Goal: Communication & Community: Answer question/provide support

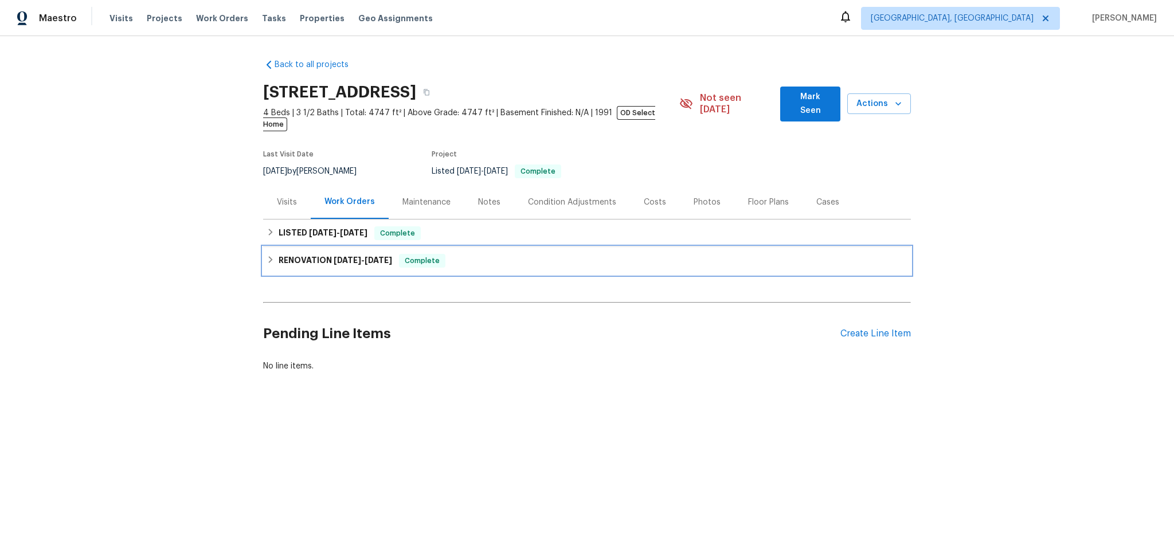
click at [310, 254] on h6 "RENOVATION 5/6/25 - 9/8/25" at bounding box center [335, 261] width 113 height 14
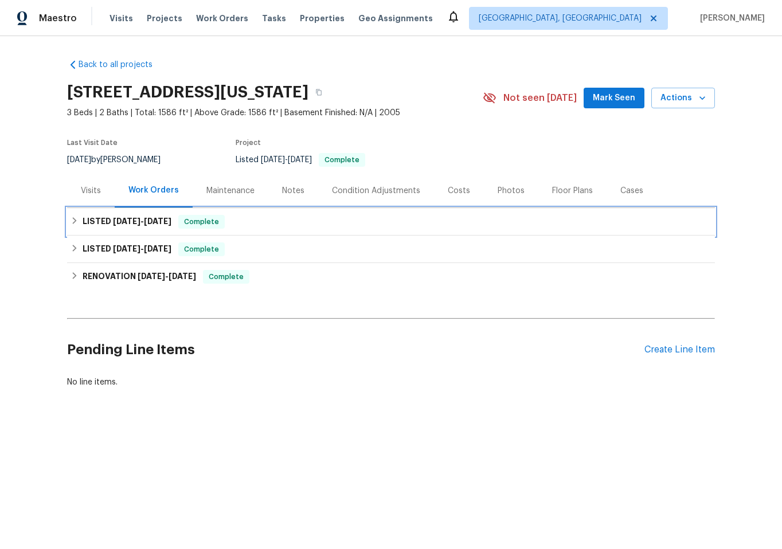
click at [331, 224] on div "LISTED [DATE] - [DATE] Complete" at bounding box center [391, 222] width 641 height 14
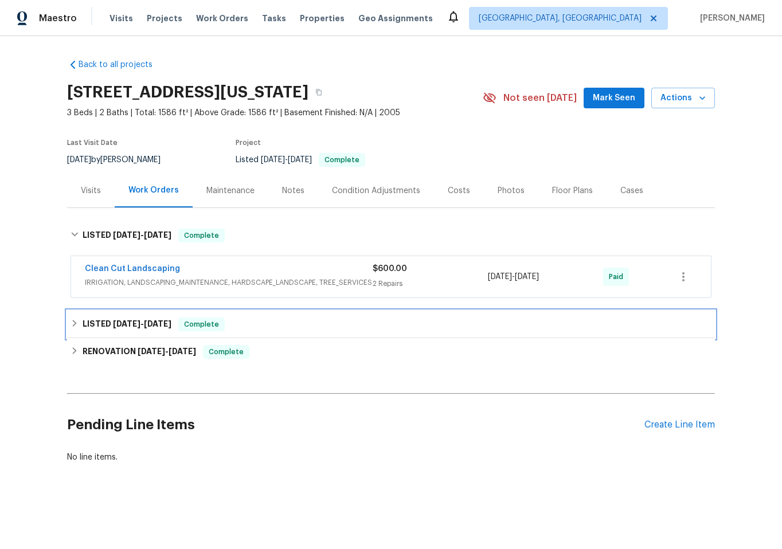
click at [277, 335] on div "LISTED [DATE] - [DATE] Complete" at bounding box center [391, 325] width 648 height 28
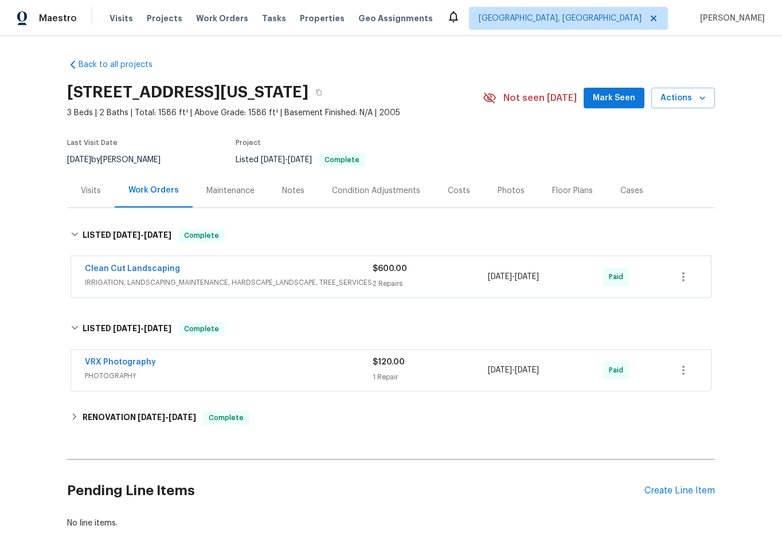
click at [457, 282] on div "2 Repairs" at bounding box center [430, 283] width 115 height 11
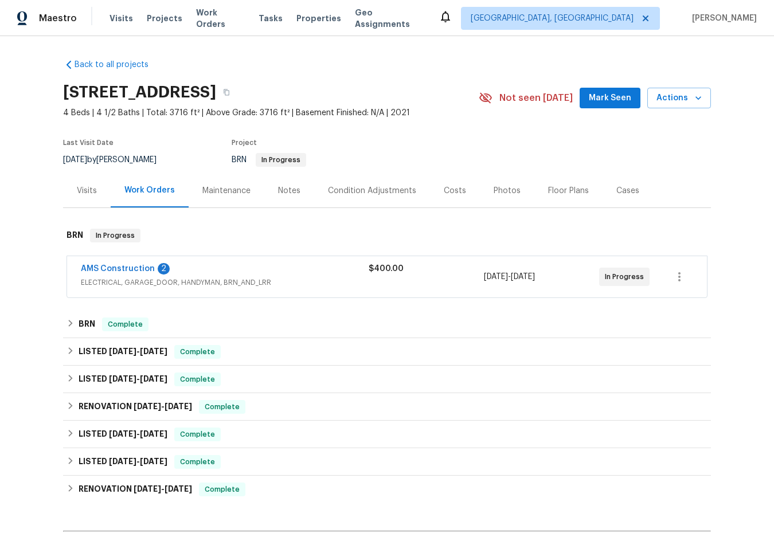
click at [238, 277] on span "ELECTRICAL, GARAGE_DOOR, HANDYMAN, BRN_AND_LRR" at bounding box center [225, 282] width 288 height 11
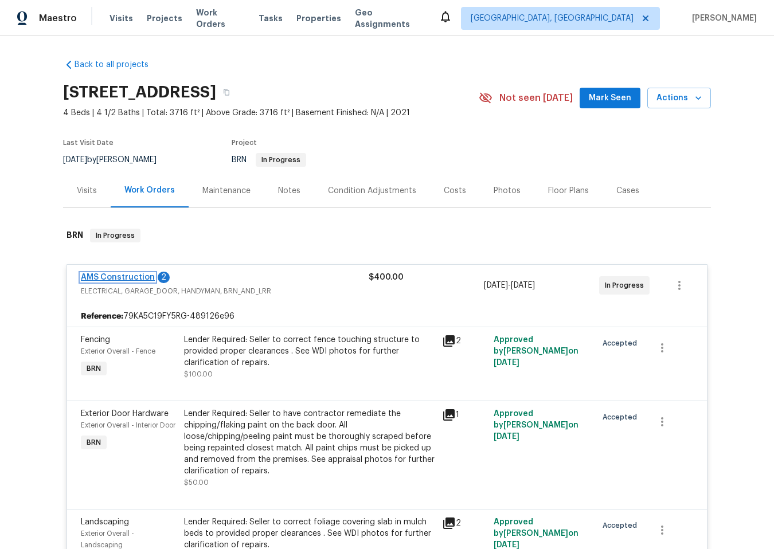
click at [132, 278] on link "AMS Construction" at bounding box center [118, 277] width 74 height 8
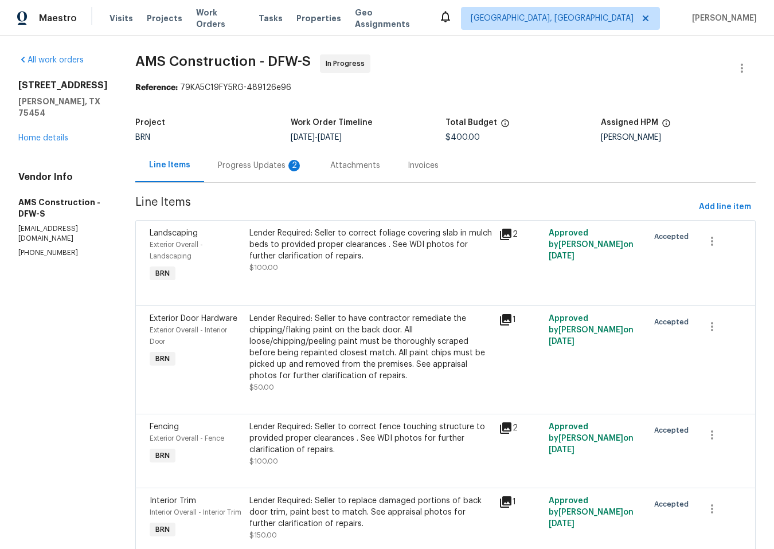
click at [237, 165] on div "Progress Updates 2" at bounding box center [260, 165] width 85 height 11
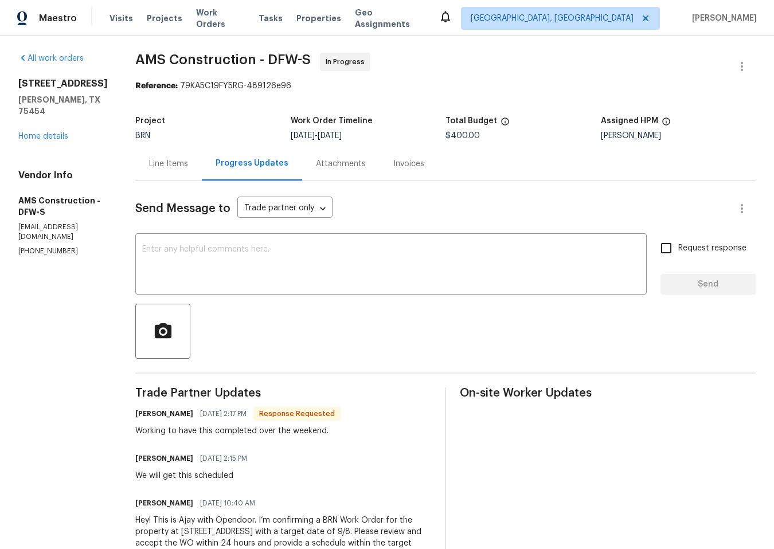
scroll to position [2, 0]
click at [249, 266] on textarea at bounding box center [391, 265] width 498 height 40
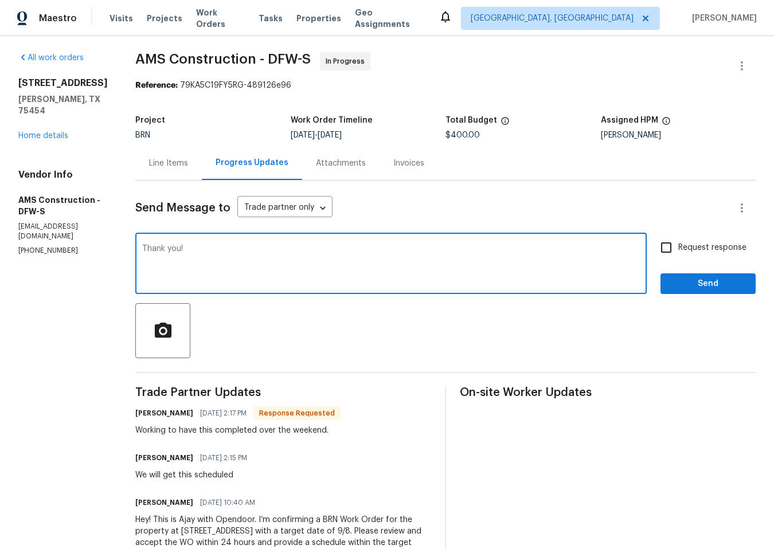
type textarea "Thank you!"
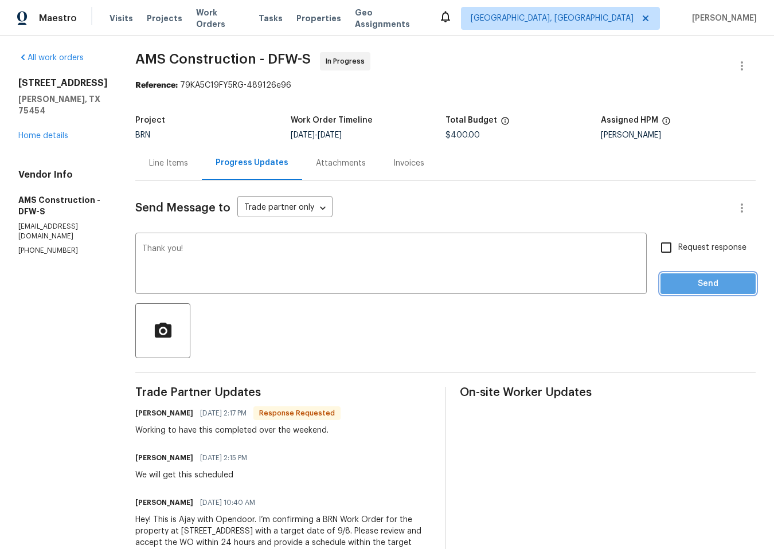
click at [684, 281] on span "Send" at bounding box center [707, 284] width 77 height 14
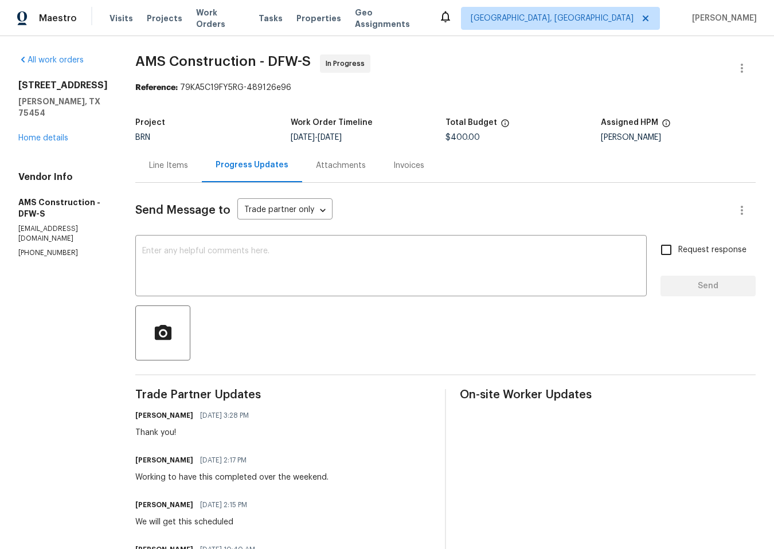
click at [153, 165] on div "Line Items" at bounding box center [168, 165] width 39 height 11
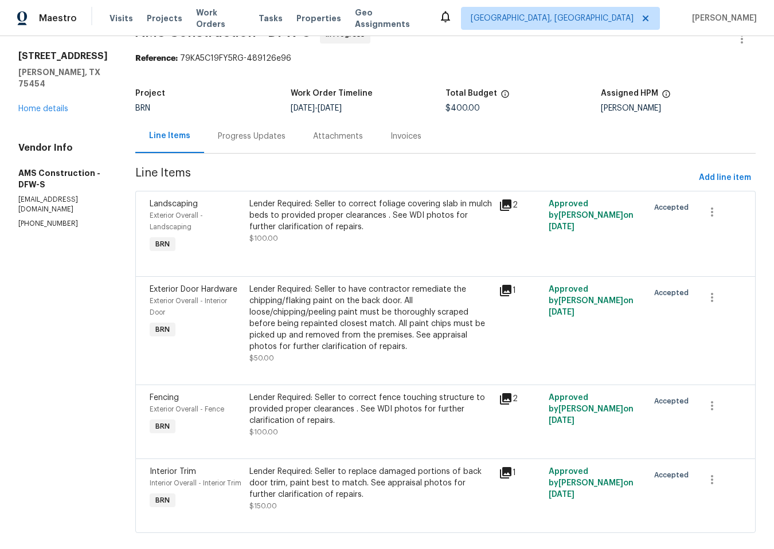
scroll to position [54, 0]
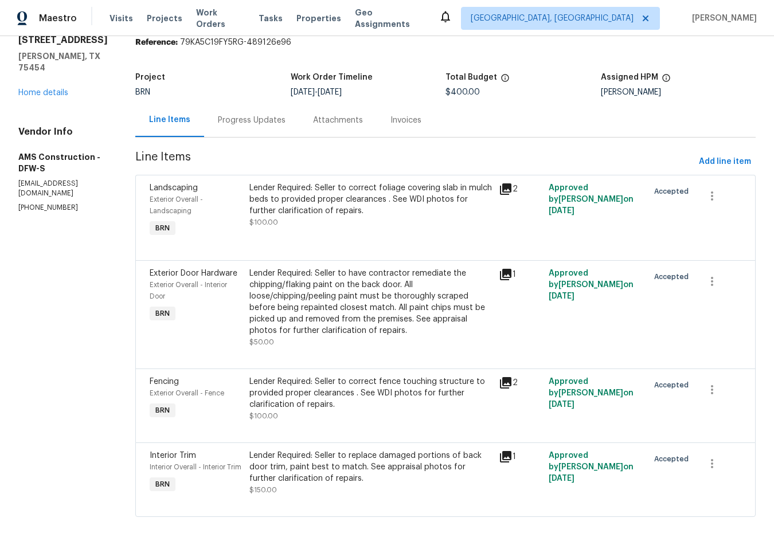
click at [248, 115] on div "Progress Updates" at bounding box center [252, 120] width 68 height 11
